Goal: Transaction & Acquisition: Book appointment/travel/reservation

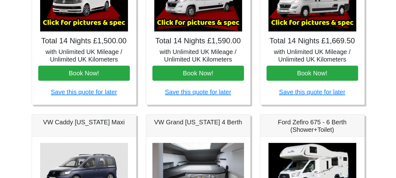
scroll to position [156, 0]
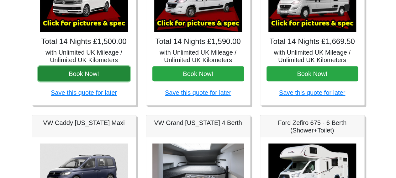
click at [75, 74] on button "Book Now!" at bounding box center [84, 73] width 92 height 15
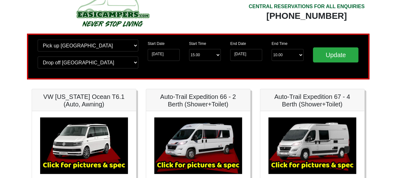
scroll to position [0, 0]
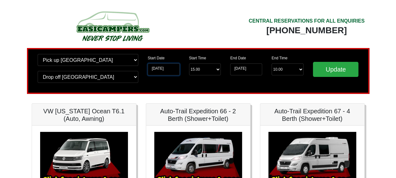
drag, startPoint x: 163, startPoint y: 68, endPoint x: 162, endPoint y: 61, distance: 7.5
click at [162, 63] on input "20-09-2025" at bounding box center [164, 69] width 32 height 12
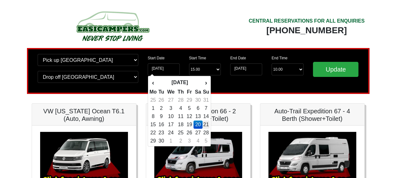
click at [209, 126] on td "21" at bounding box center [206, 124] width 7 height 8
type input "21-09-2025"
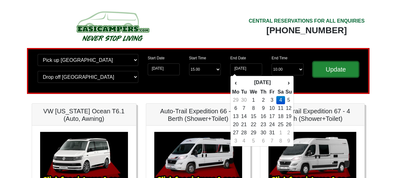
click at [337, 75] on input "Update" at bounding box center [336, 69] width 46 height 15
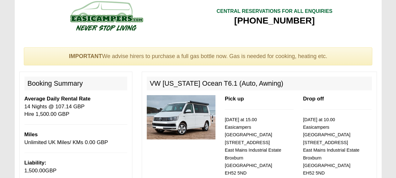
scroll to position [7, 0]
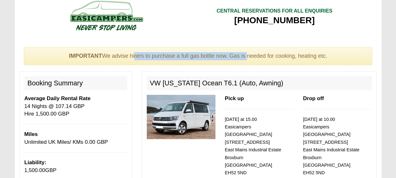
drag, startPoint x: 135, startPoint y: 56, endPoint x: 246, endPoint y: 56, distance: 110.4
click at [246, 56] on div "IMPORTANT We advise hirers to purchase a full gas bottle now. Gas is needed for…" at bounding box center [198, 56] width 349 height 18
click at [227, 54] on div "IMPORTANT We advise hirers to purchase a full gas bottle now. Gas is needed for…" at bounding box center [198, 56] width 349 height 18
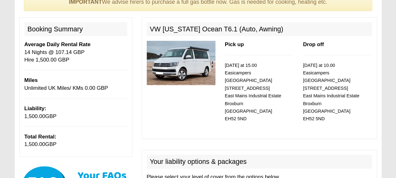
scroll to position [32, 0]
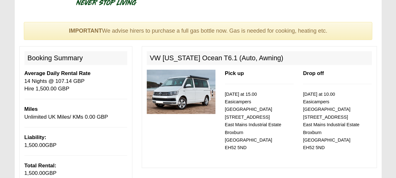
drag, startPoint x: 65, startPoint y: 89, endPoint x: 24, endPoint y: 88, distance: 41.1
click at [24, 88] on div "Booking Summary Average Daily Rental Rate 14 Nights @ 107.14 GBP Hire 1,500.00 …" at bounding box center [75, 115] width 113 height 139
copy p "Hire 1,500.00 GBP"
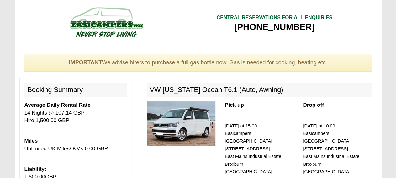
click at [108, 112] on p "Average Daily Rental Rate 14 Nights @ 107.14 GBP Hire 1,500.00 GBP" at bounding box center [75, 112] width 103 height 23
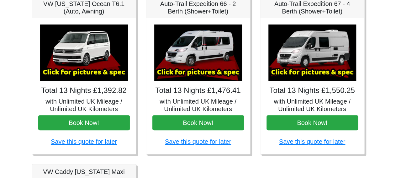
scroll to position [108, 0]
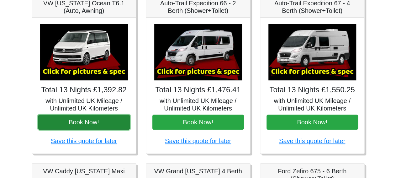
click at [79, 122] on button "Book Now!" at bounding box center [84, 121] width 92 height 15
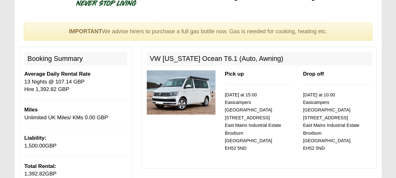
scroll to position [31, 0]
drag, startPoint x: 71, startPoint y: 89, endPoint x: 37, endPoint y: 89, distance: 33.9
click at [37, 89] on p "Average Daily Rental Rate 13 Nights @ 107.14 GBP Hire 1,392.82 GBP" at bounding box center [75, 81] width 103 height 23
copy p "1,392.82 GBP"
click at [269, 128] on p "[DATE] at 15.00 Easicampers [GEOGRAPHIC_DATA] [STREET_ADDRESS]" at bounding box center [259, 121] width 69 height 61
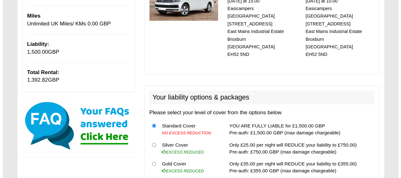
scroll to position [124, 0]
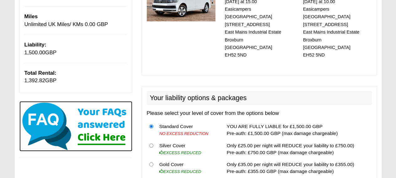
click at [103, 136] on img at bounding box center [75, 126] width 113 height 50
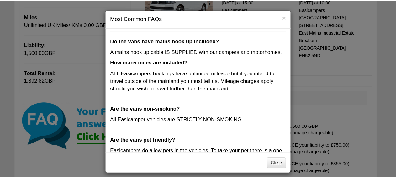
scroll to position [183, 0]
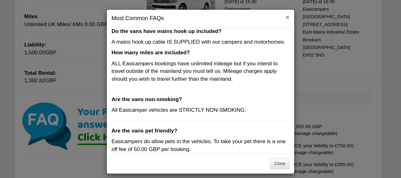
click at [286, 17] on button "×" at bounding box center [288, 17] width 4 height 7
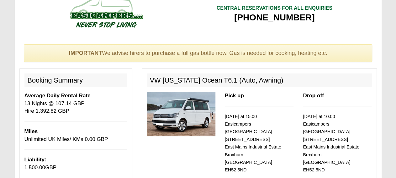
scroll to position [0, 0]
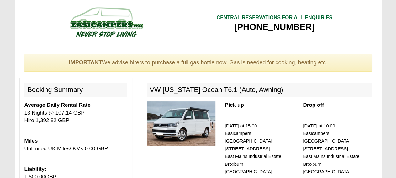
click at [261, 63] on div "IMPORTANT We advise hirers to purchase a full gas bottle now. Gas is needed for…" at bounding box center [198, 63] width 349 height 18
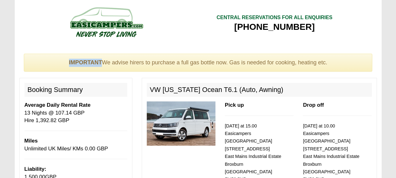
click at [261, 63] on div "IMPORTANT We advise hirers to purchase a full gas bottle now. Gas is needed for…" at bounding box center [198, 63] width 349 height 18
click at [274, 107] on p "Pick up" at bounding box center [259, 105] width 69 height 8
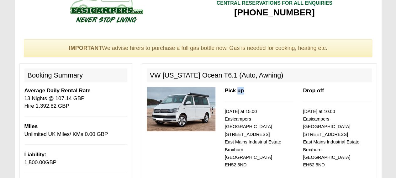
scroll to position [15, 0]
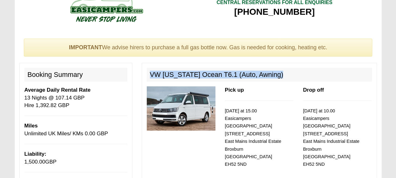
drag, startPoint x: 279, startPoint y: 72, endPoint x: 146, endPoint y: 73, distance: 133.0
click at [147, 73] on h2 "VW [US_STATE] Ocean T6.1 (Auto, Awning)" at bounding box center [259, 75] width 225 height 14
copy h2 "VW [US_STATE] Ocean T6.1 (Auto, Awning)"
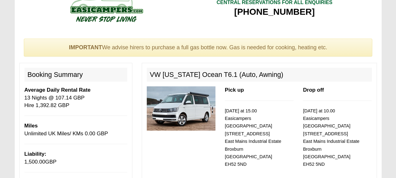
click at [278, 73] on h2 "VW [US_STATE] Ocean T6.1 (Auto, Awning)" at bounding box center [259, 75] width 225 height 14
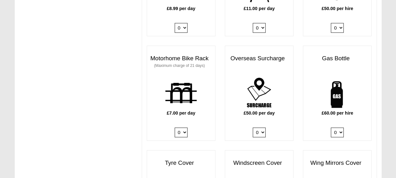
scroll to position [414, 0]
click at [331, 127] on select "0 1" at bounding box center [337, 132] width 13 height 10
click at [341, 127] on select "0 1" at bounding box center [337, 132] width 13 height 10
click at [331, 127] on select "0 1" at bounding box center [337, 132] width 13 height 10
click at [338, 127] on select "0 1" at bounding box center [337, 132] width 13 height 10
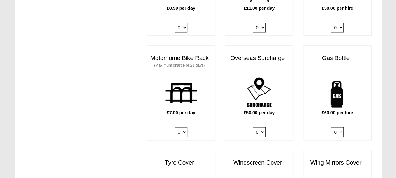
click at [308, 108] on div "£60.00 per hire 0 1" at bounding box center [337, 107] width 68 height 65
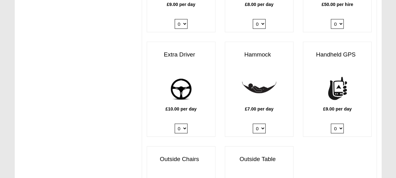
scroll to position [835, 0]
click at [175, 124] on select "0 1" at bounding box center [181, 129] width 13 height 10
select select "Extra Driver x QTY 1 @ 10.00 GBP per day."
click option "1" at bounding box center [0, 0] width 0 height 0
click at [196, 107] on b "£10.00 per day" at bounding box center [181, 109] width 31 height 5
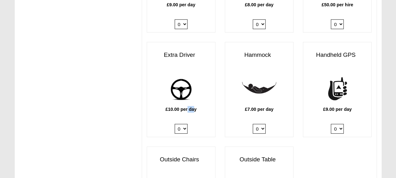
click at [196, 107] on b "£10.00 per day" at bounding box center [181, 109] width 31 height 5
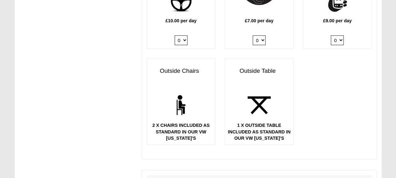
scroll to position [916, 0]
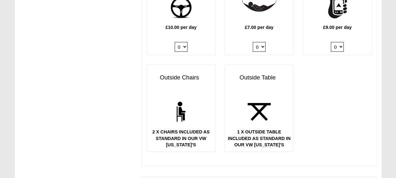
click at [219, 112] on div "Outside Chairs 2 X CHAIRS INCLUDED AS STANDARD IN OUR VW CALIFORNIA'S" at bounding box center [181, 108] width 78 height 87
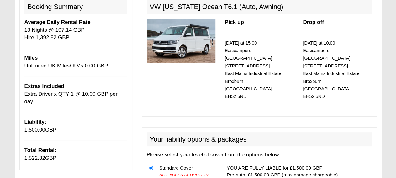
scroll to position [0, 0]
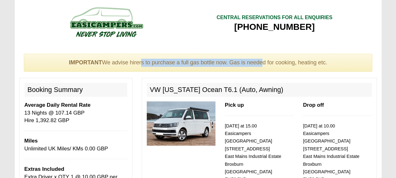
drag, startPoint x: 140, startPoint y: 62, endPoint x: 260, endPoint y: 69, distance: 120.4
click at [260, 69] on div "IMPORTANT We advise hirers to purchase a full gas bottle now. Gas is needed for…" at bounding box center [198, 63] width 349 height 18
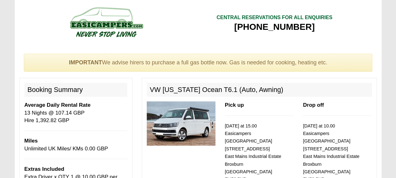
click at [260, 69] on div "IMPORTANT We advise hirers to purchase a full gas bottle now. Gas is needed for…" at bounding box center [198, 63] width 349 height 18
drag, startPoint x: 25, startPoint y: 112, endPoint x: 43, endPoint y: 112, distance: 17.3
click at [43, 112] on p "Average Daily Rental Rate 13 Nights @ 107.14 GBP Hire 1,392.82 GBP" at bounding box center [75, 112] width 103 height 23
drag, startPoint x: 38, startPoint y: 120, endPoint x: 66, endPoint y: 125, distance: 28.4
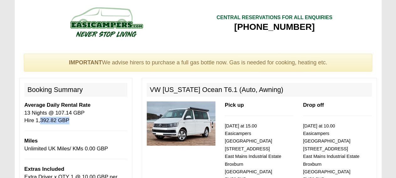
click at [66, 125] on div "Booking Summary Average Daily Rental Rate 13 Nights @ 107.14 GBP Hire 1,392.82 …" at bounding box center [75, 165] width 113 height 175
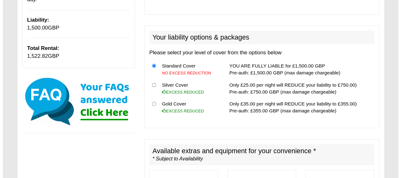
scroll to position [164, 0]
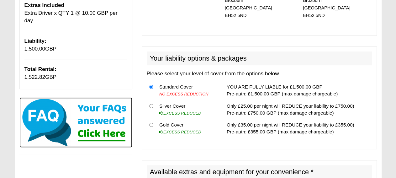
click at [94, 123] on img at bounding box center [75, 122] width 113 height 50
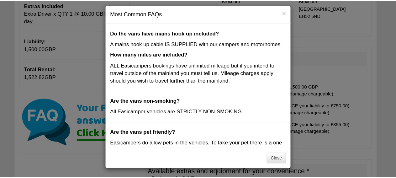
scroll to position [183, 0]
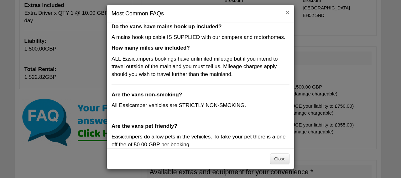
click at [286, 13] on button "×" at bounding box center [288, 12] width 4 height 7
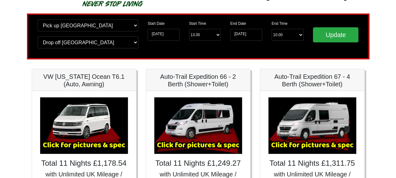
scroll to position [35, 0]
click at [272, 29] on select "End Time 10.00 -------- 08.00 am 09.00 am 10.00 am 11.00 am (Sunday Only)" at bounding box center [288, 35] width 32 height 12
click option "10.00" at bounding box center [0, 0] width 0 height 0
click at [189, 29] on select "Start Time 13.00 -------- 11.00 am (Saturday & Sunday Only) 12.00 pm (Saturday)…" at bounding box center [205, 35] width 32 height 12
select select "13.00"
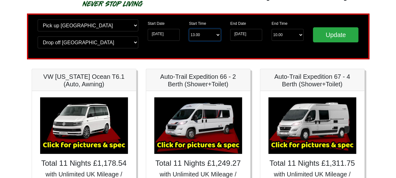
click option "13.00 pm" at bounding box center [0, 0] width 0 height 0
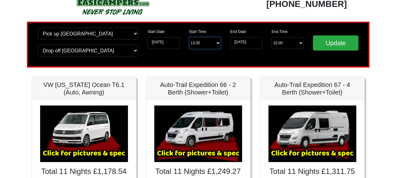
scroll to position [0, 0]
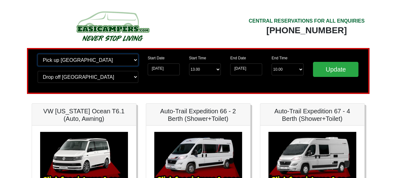
click at [38, 54] on select "Change pick up location? Pick up Edinburgh Birmingham Airport Blackburn Lancash…" at bounding box center [88, 60] width 101 height 12
select select "EDI"
click option "Edinburgh Airport" at bounding box center [0, 0] width 0 height 0
click at [38, 54] on select "Change pick up location? Pick up Edinburgh Birmingham Airport Blackburn Lancash…" at bounding box center [88, 60] width 101 height 12
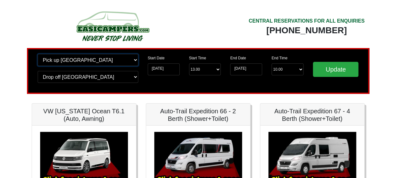
click option "Edinburgh Airport" at bounding box center [0, 0] width 0 height 0
select select "EDI"
click option "Edinburgh Airport" at bounding box center [0, 0] width 0 height 0
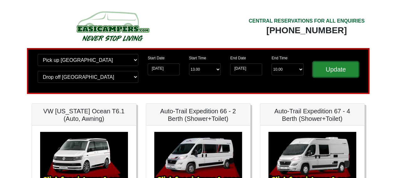
click at [330, 70] on input "Update" at bounding box center [336, 69] width 46 height 15
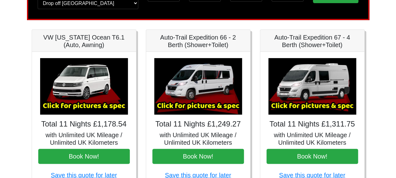
scroll to position [95, 0]
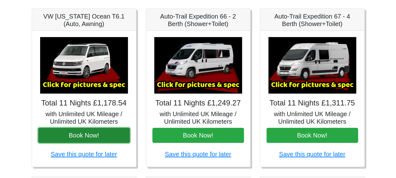
click at [110, 134] on button "Book Now!" at bounding box center [84, 135] width 92 height 15
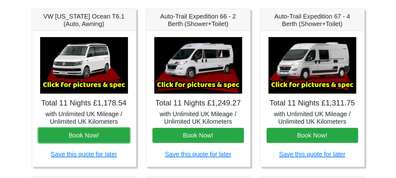
scroll to position [0, 0]
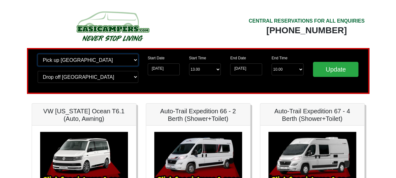
click at [38, 54] on select "Change pick up location? Pick up Edinburgh Birmingham Airport Blackburn Lancash…" at bounding box center [88, 60] width 101 height 12
click option "Pick up Edinburgh" at bounding box center [0, 0] width 0 height 0
click at [38, 54] on select "Change pick up location? Pick up Edinburgh Birmingham Airport Blackburn Lancash…" at bounding box center [88, 60] width 101 height 12
select select "EDI"
click option "Edinburgh Airport" at bounding box center [0, 0] width 0 height 0
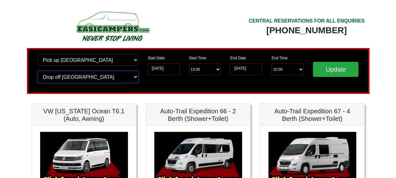
click at [38, 71] on select "Change drop off location? Drop off Edinburgh Birmingham Airport Blackburn Lanca…" at bounding box center [88, 77] width 101 height 12
select select "EDI"
click option "Edinburgh Airport" at bounding box center [0, 0] width 0 height 0
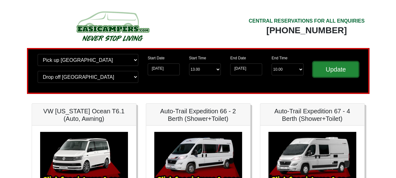
click at [344, 65] on input "Update" at bounding box center [336, 69] width 46 height 15
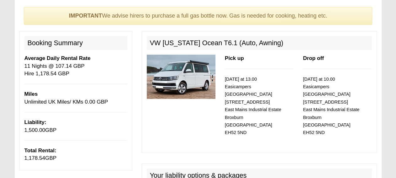
scroll to position [47, 0]
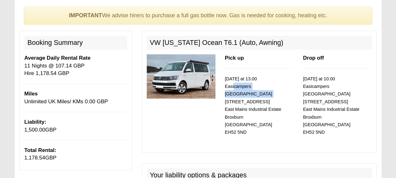
drag, startPoint x: 231, startPoint y: 88, endPoint x: 257, endPoint y: 96, distance: 26.7
click at [257, 96] on p "[DATE] at 13.00 Easicampers [GEOGRAPHIC_DATA] [STREET_ADDRESS]" at bounding box center [259, 105] width 69 height 61
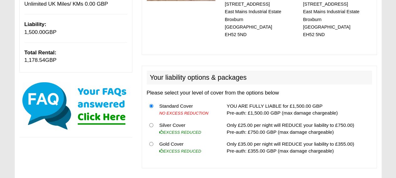
scroll to position [149, 0]
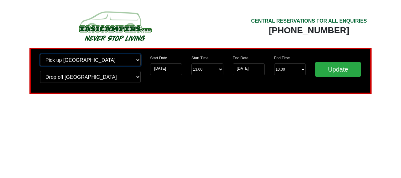
click at [40, 54] on select "Change pick up location? Pick up [GEOGRAPHIC_DATA] [GEOGRAPHIC_DATA] [GEOGRAPHI…" at bounding box center [90, 60] width 101 height 12
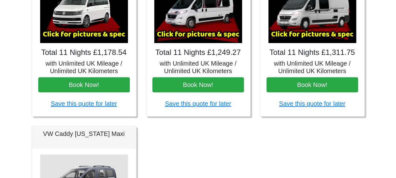
scroll to position [144, 0]
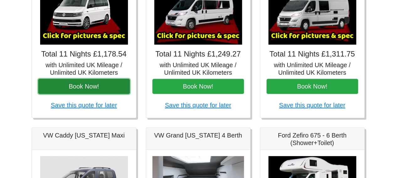
click at [82, 89] on button "Book Now!" at bounding box center [84, 86] width 92 height 15
